Goal: Task Accomplishment & Management: Complete application form

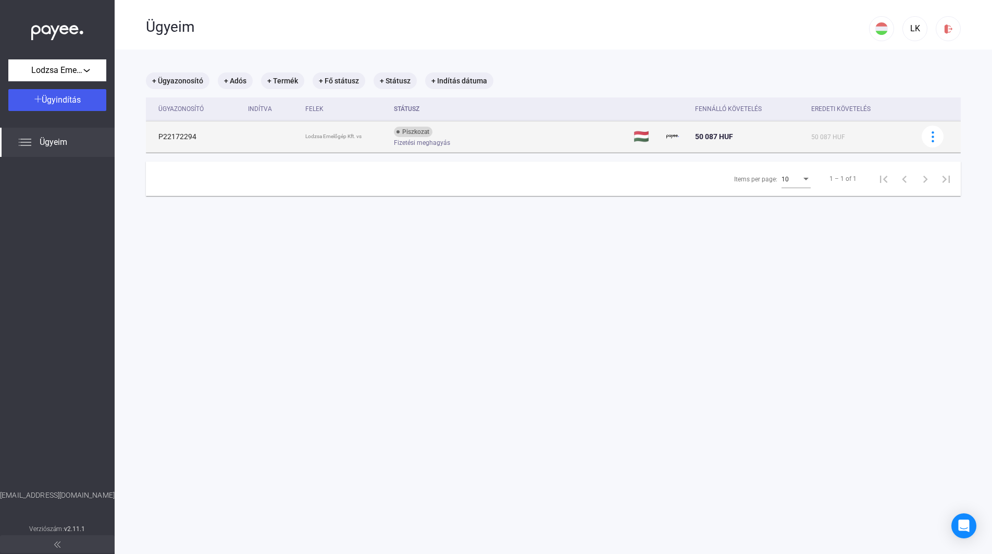
click at [158, 140] on td "P22172294" at bounding box center [195, 136] width 98 height 31
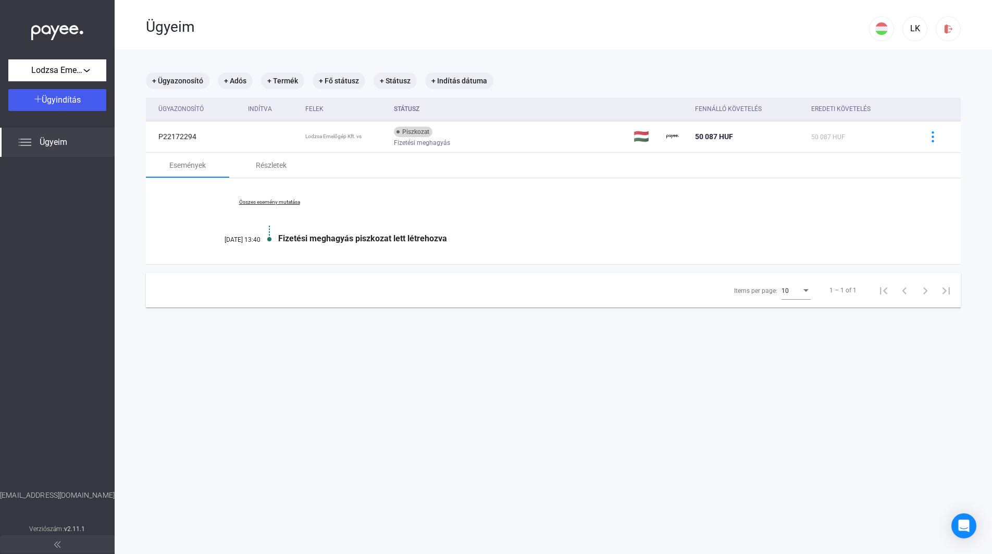
click at [284, 242] on div "Fizetési meghagyás piszkozat lett létrehozva" at bounding box center [593, 238] width 630 height 10
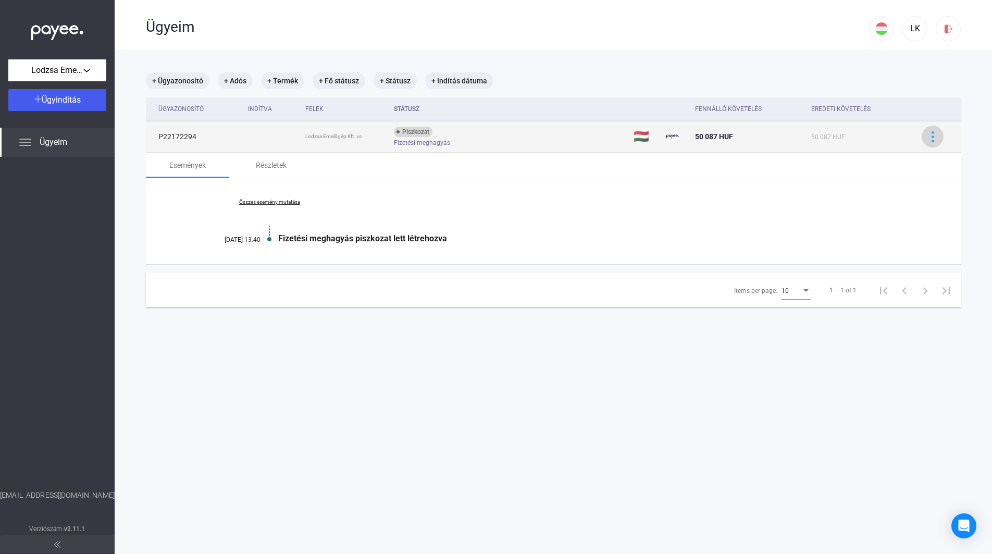
click at [927, 137] on img at bounding box center [932, 136] width 11 height 11
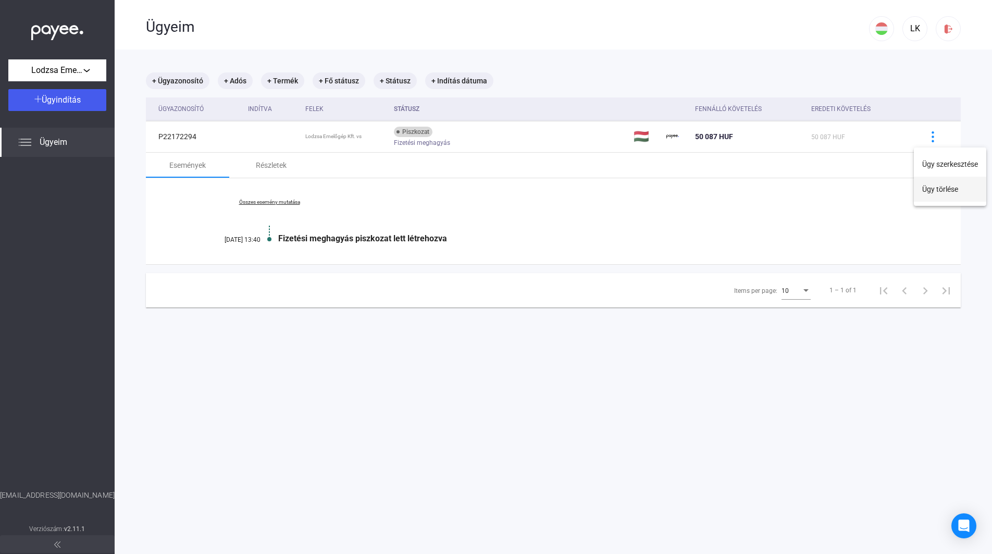
click at [928, 190] on button "Ügy törlése" at bounding box center [949, 189] width 72 height 25
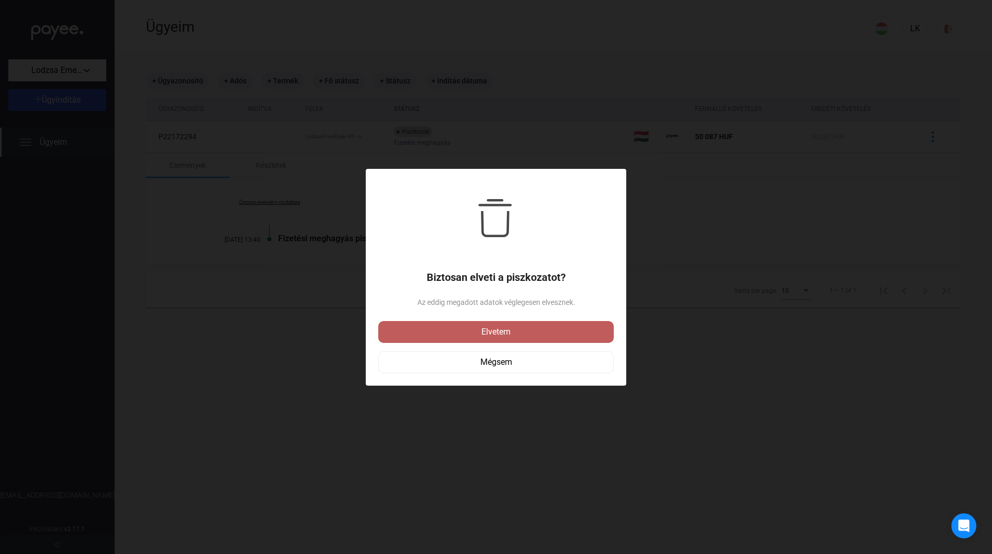
click at [480, 333] on div "Elvetem" at bounding box center [495, 331] width 229 height 12
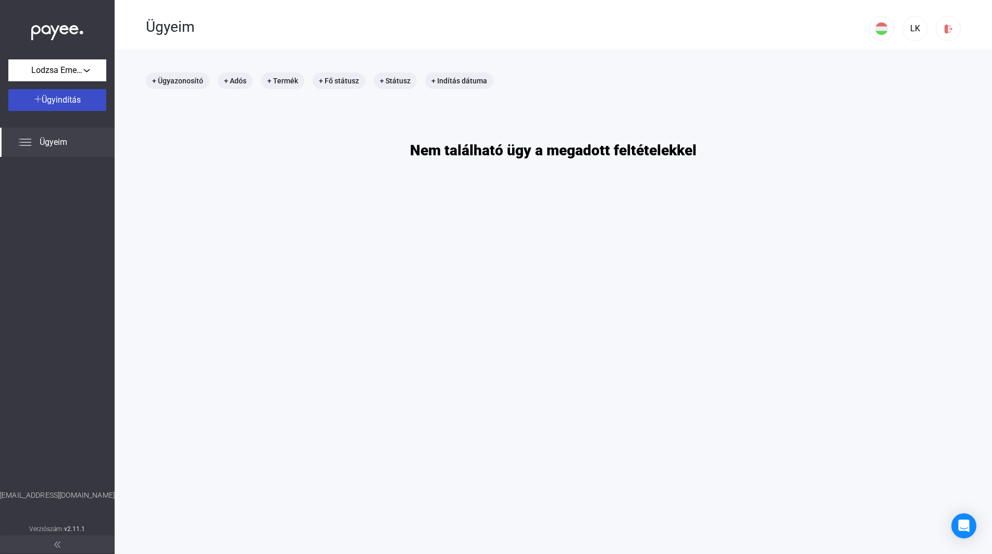
click at [83, 103] on div "Ügyindítás" at bounding box center [57, 100] width 92 height 12
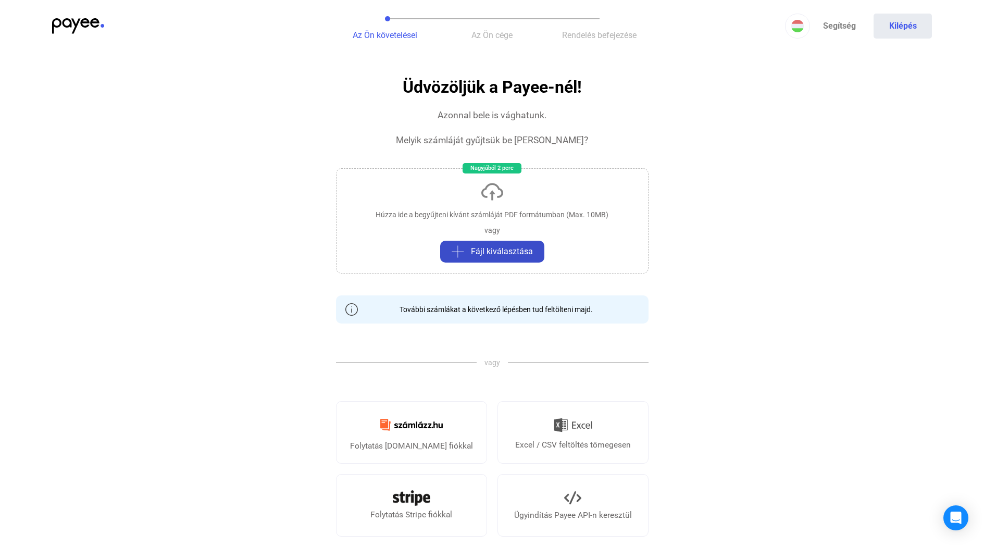
click at [470, 251] on div "Fájl kiválasztása" at bounding box center [492, 251] width 98 height 12
click at [491, 249] on span "Fájl kiválasztása" at bounding box center [502, 251] width 62 height 12
click at [475, 249] on span "Fájl kiválasztása" at bounding box center [502, 251] width 62 height 12
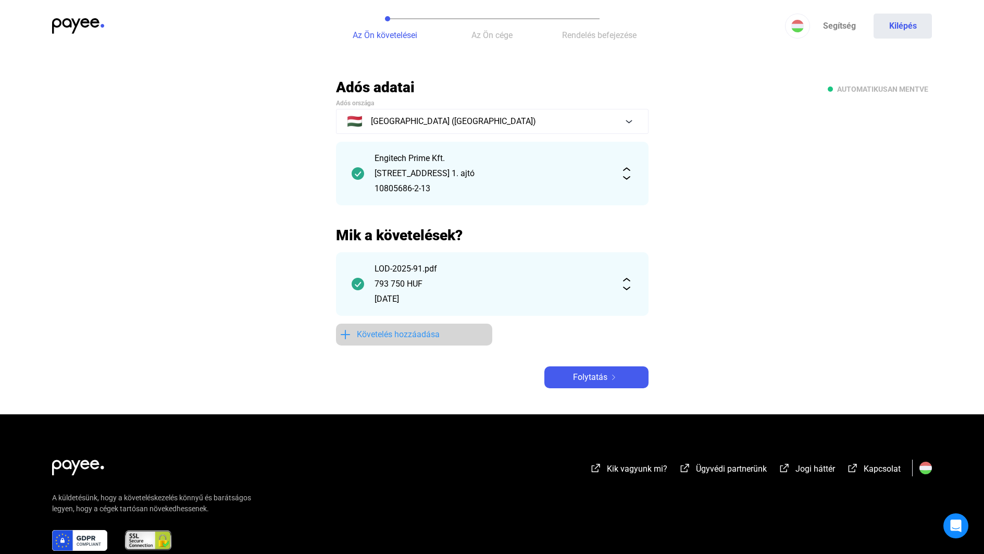
click at [417, 336] on span "Követelés hozzáadása" at bounding box center [398, 334] width 83 height 12
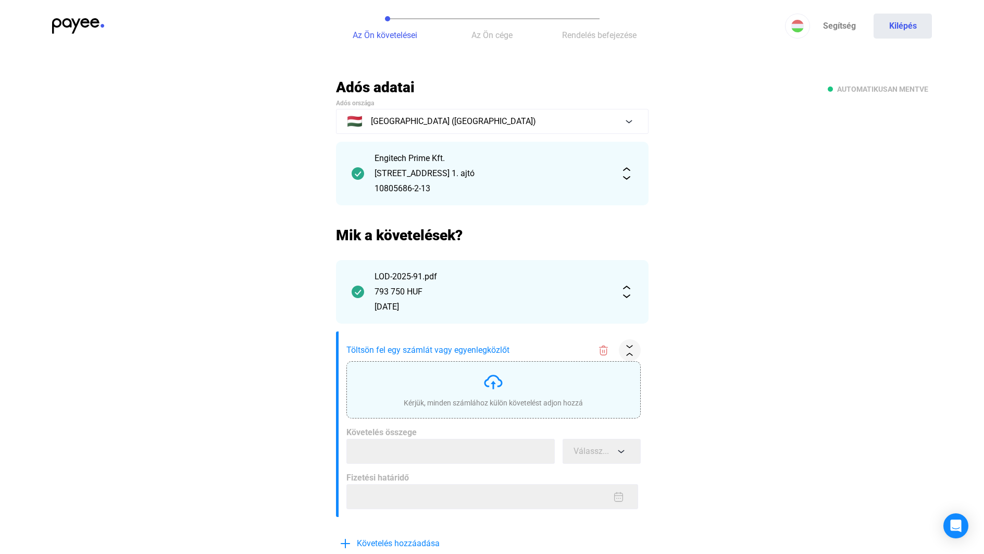
click at [442, 377] on div "Kérjük, minden számlához külön követelést adjon hozzá" at bounding box center [493, 389] width 179 height 36
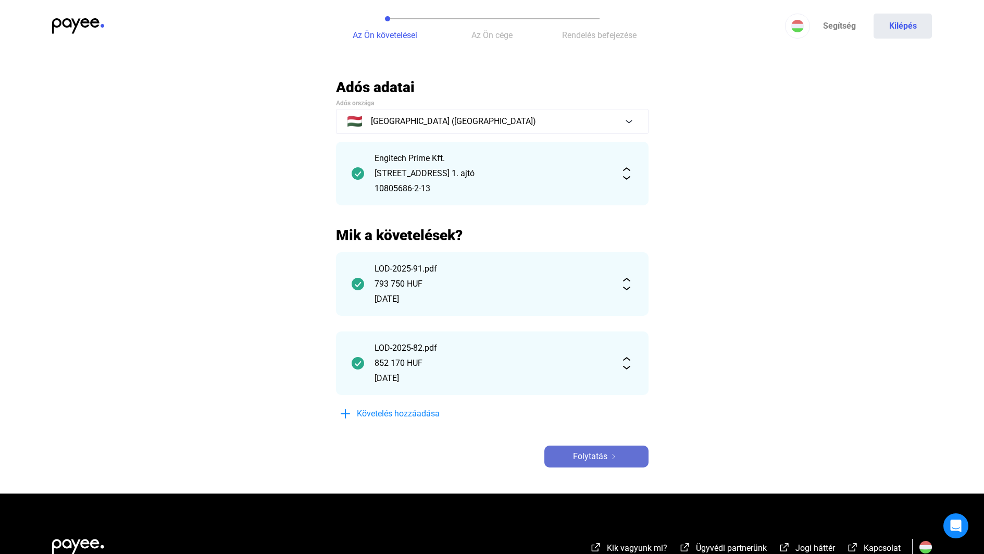
click at [566, 452] on div "Folytatás" at bounding box center [596, 456] width 98 height 12
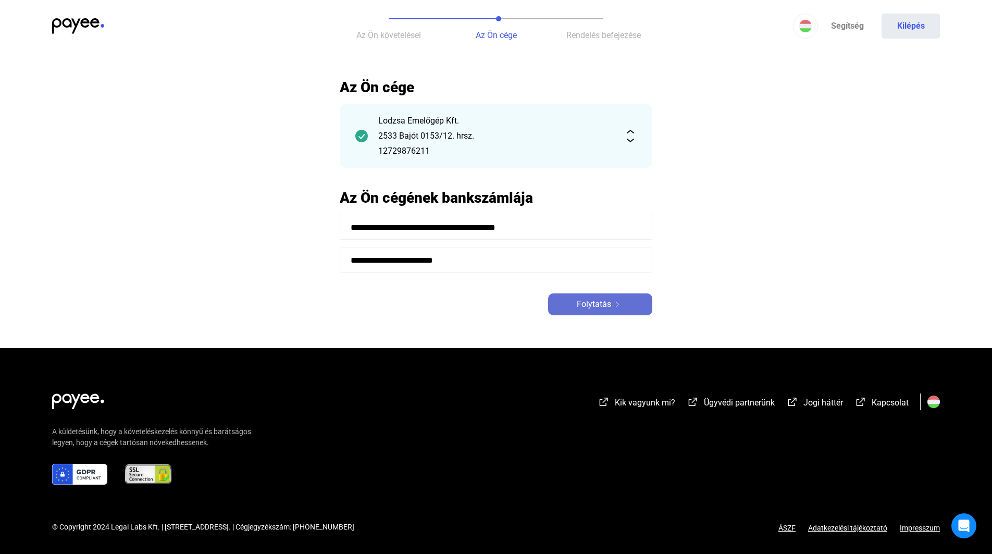
click at [589, 304] on span "Folytatás" at bounding box center [594, 304] width 34 height 12
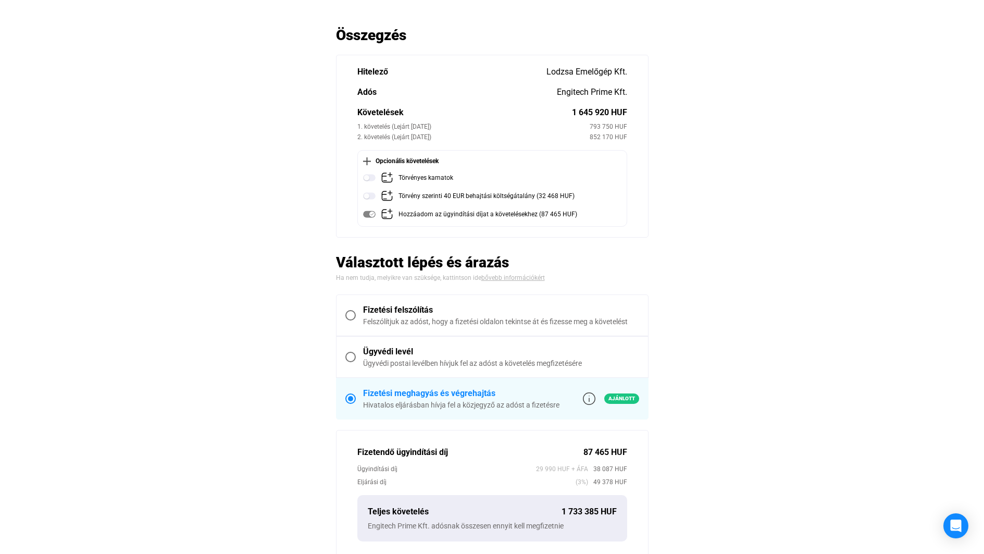
scroll to position [104, 0]
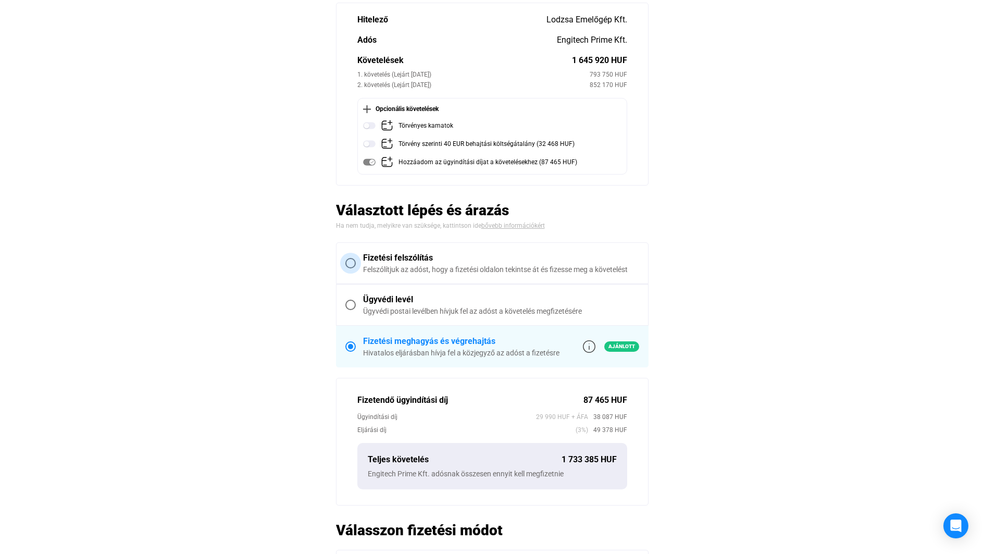
click at [462, 251] on label "Fizetési felszólítás Felszólítjuk az adóst, hogy a fizetési oldalon tekintse át…" at bounding box center [491, 263] width 311 height 41
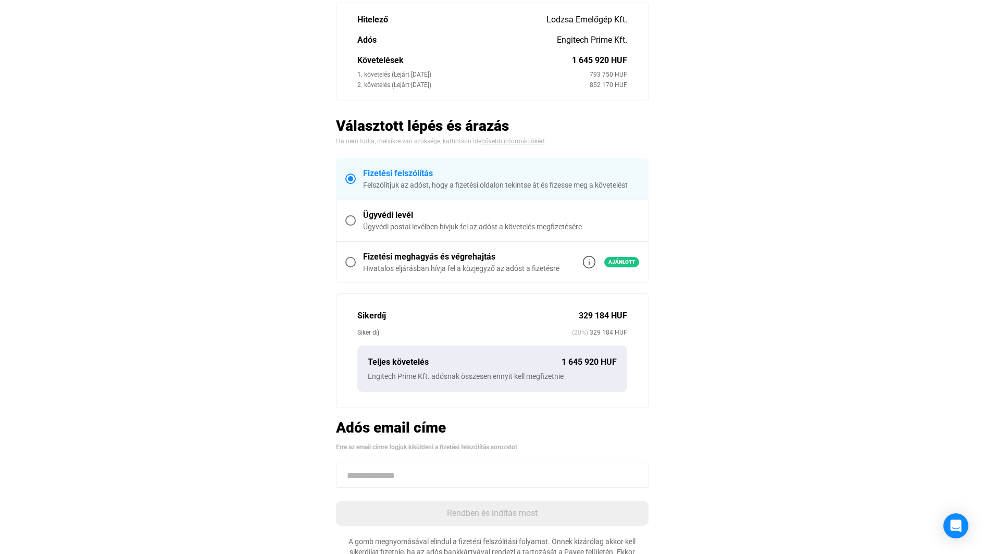
click at [457, 224] on div "Ügyvédi postai levélben hívjuk fel az adóst a követelés megfizetésére" at bounding box center [501, 226] width 276 height 10
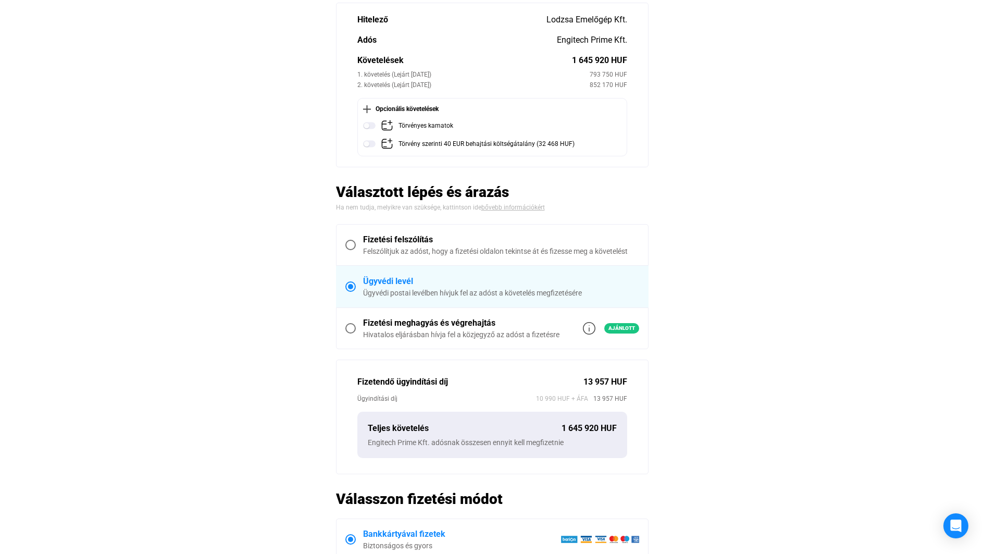
click at [411, 333] on div "Hivatalos eljárásban hívja fel a közjegyző az adóst a fizetésre" at bounding box center [461, 334] width 196 height 10
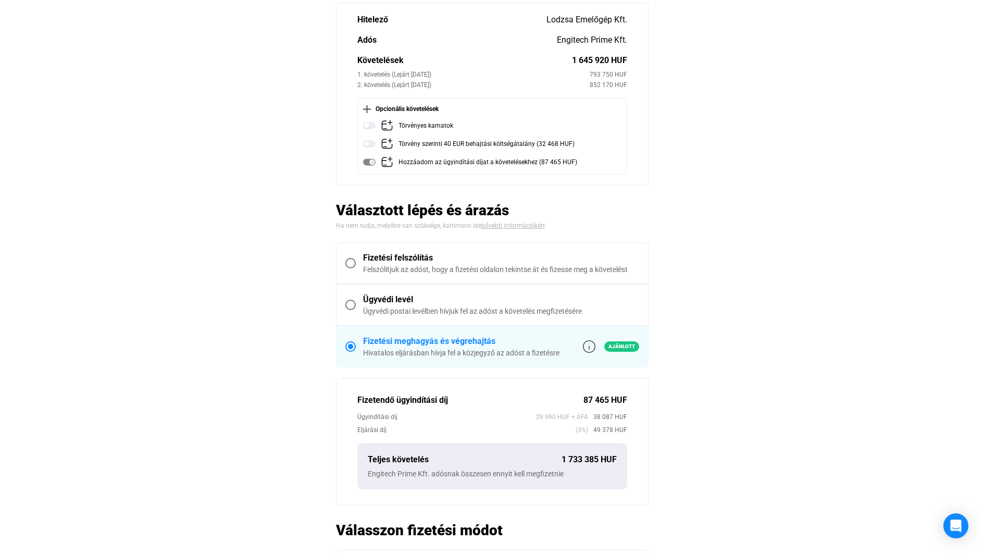
click at [416, 280] on label "Fizetési felszólítás Felszólítjuk az adóst, hogy a fizetési oldalon tekintse át…" at bounding box center [491, 263] width 311 height 41
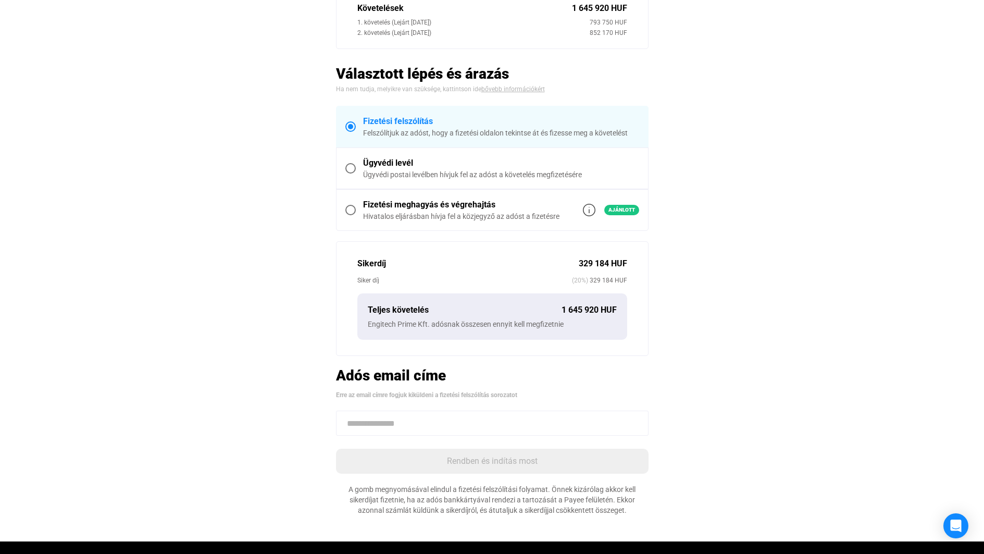
scroll to position [208, 0]
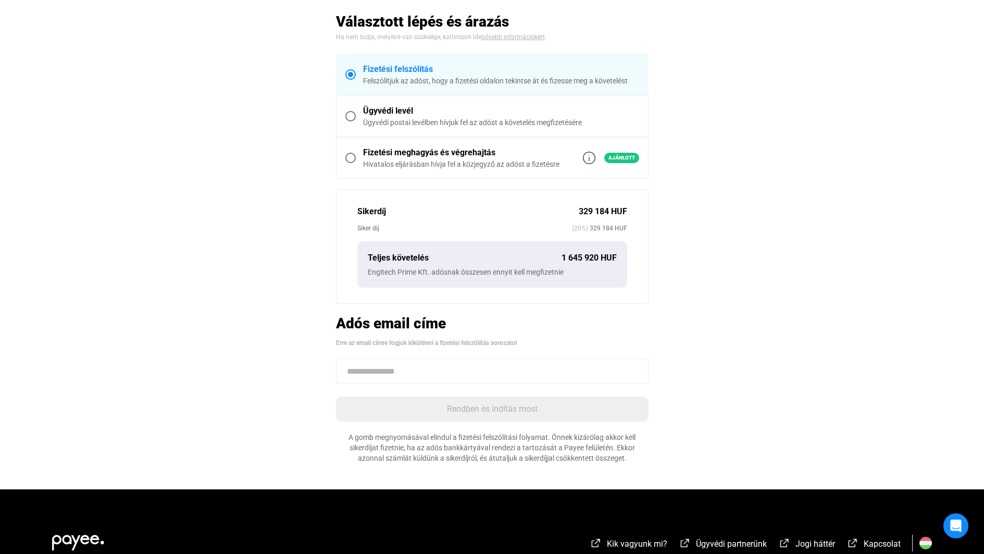
click at [398, 368] on input at bounding box center [492, 370] width 312 height 25
click at [265, 349] on main "Automatikusan mentve Összegzés Hitelező Lodzsa Emelőgép Kft. Adós Engitech Prim…" at bounding box center [492, 179] width 984 height 619
